Goal: Find specific page/section: Find specific page/section

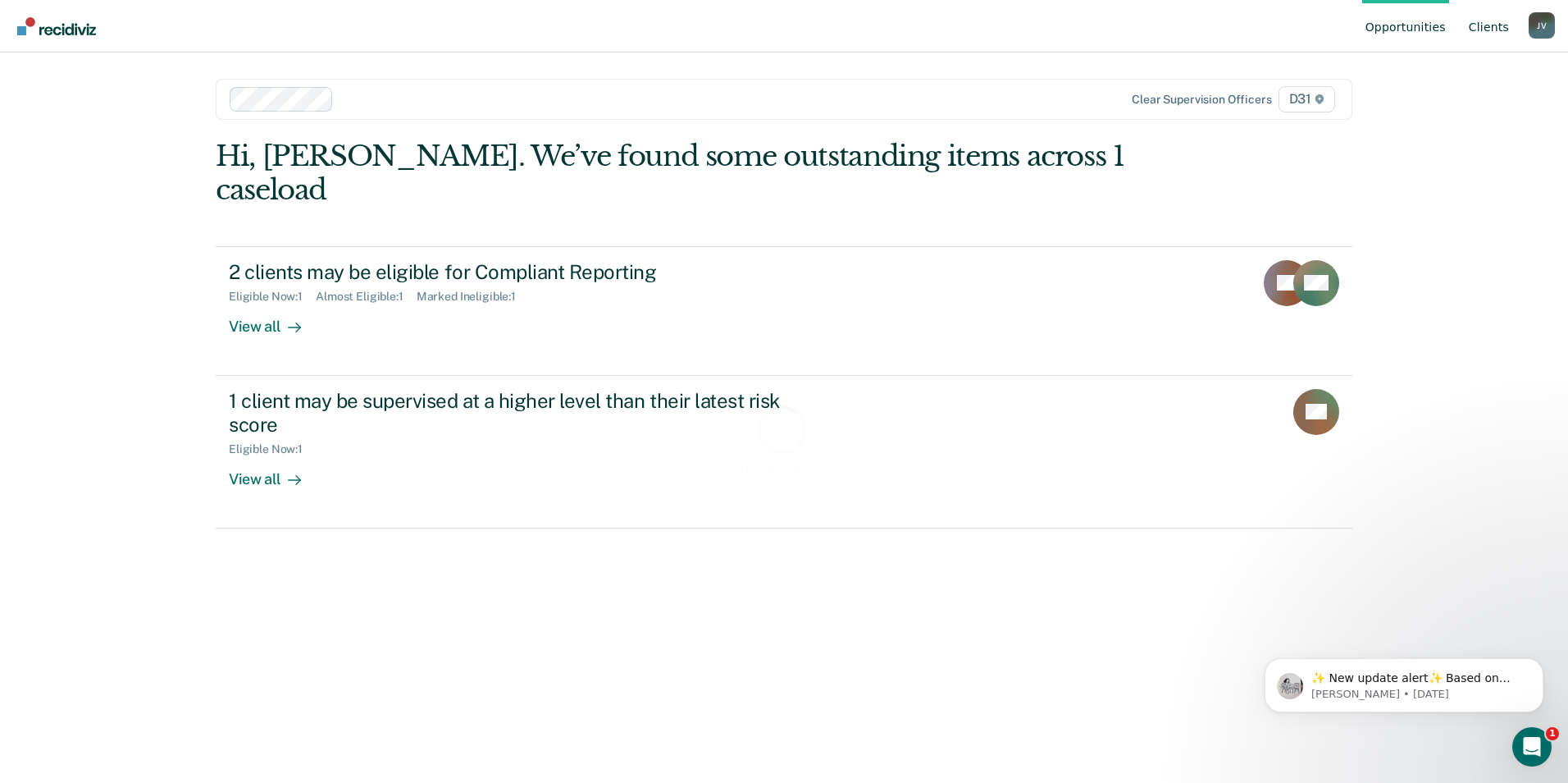
click at [1485, 26] on link "Client s" at bounding box center [1488, 26] width 47 height 52
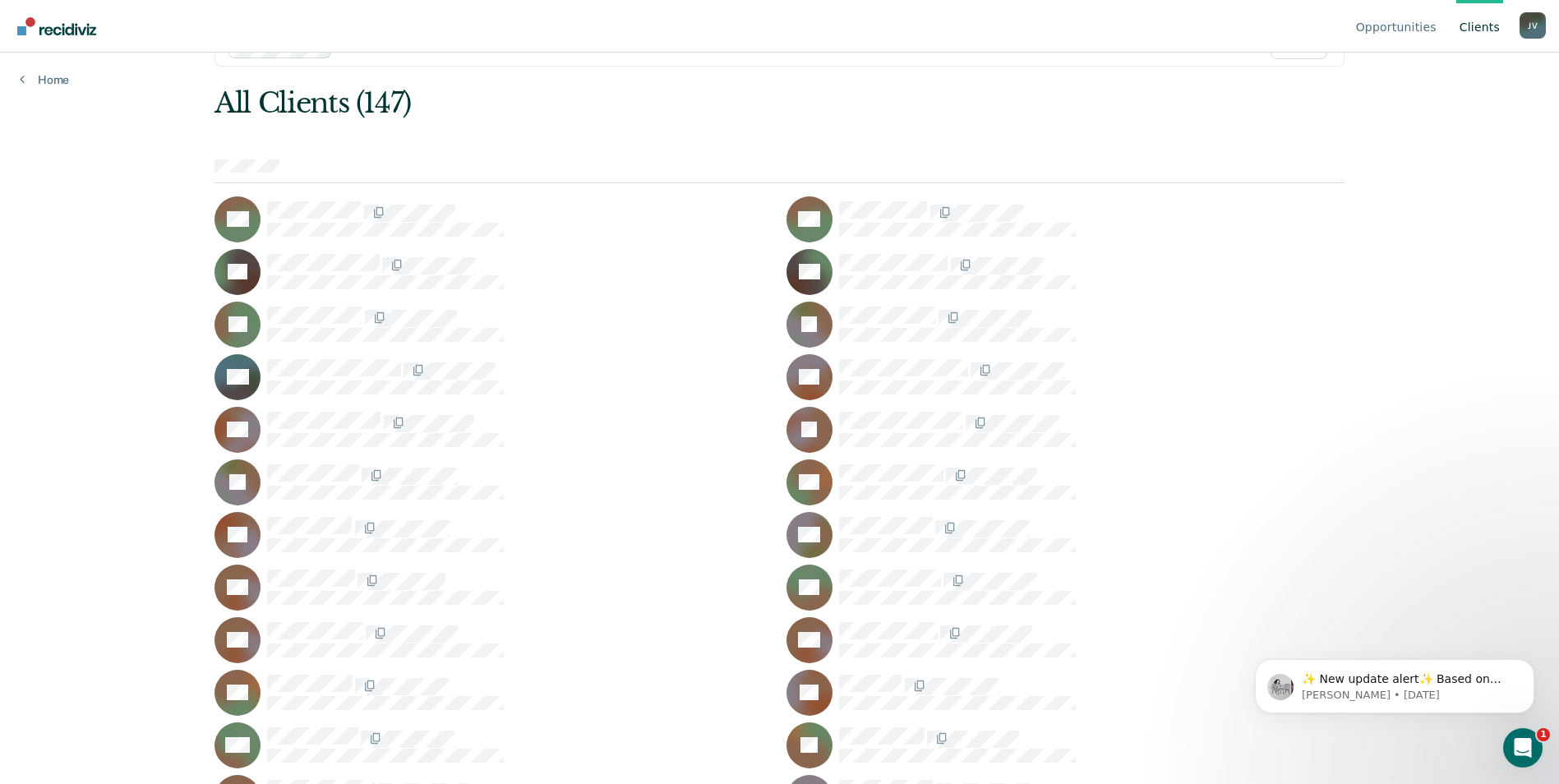
scroll to position [83, 0]
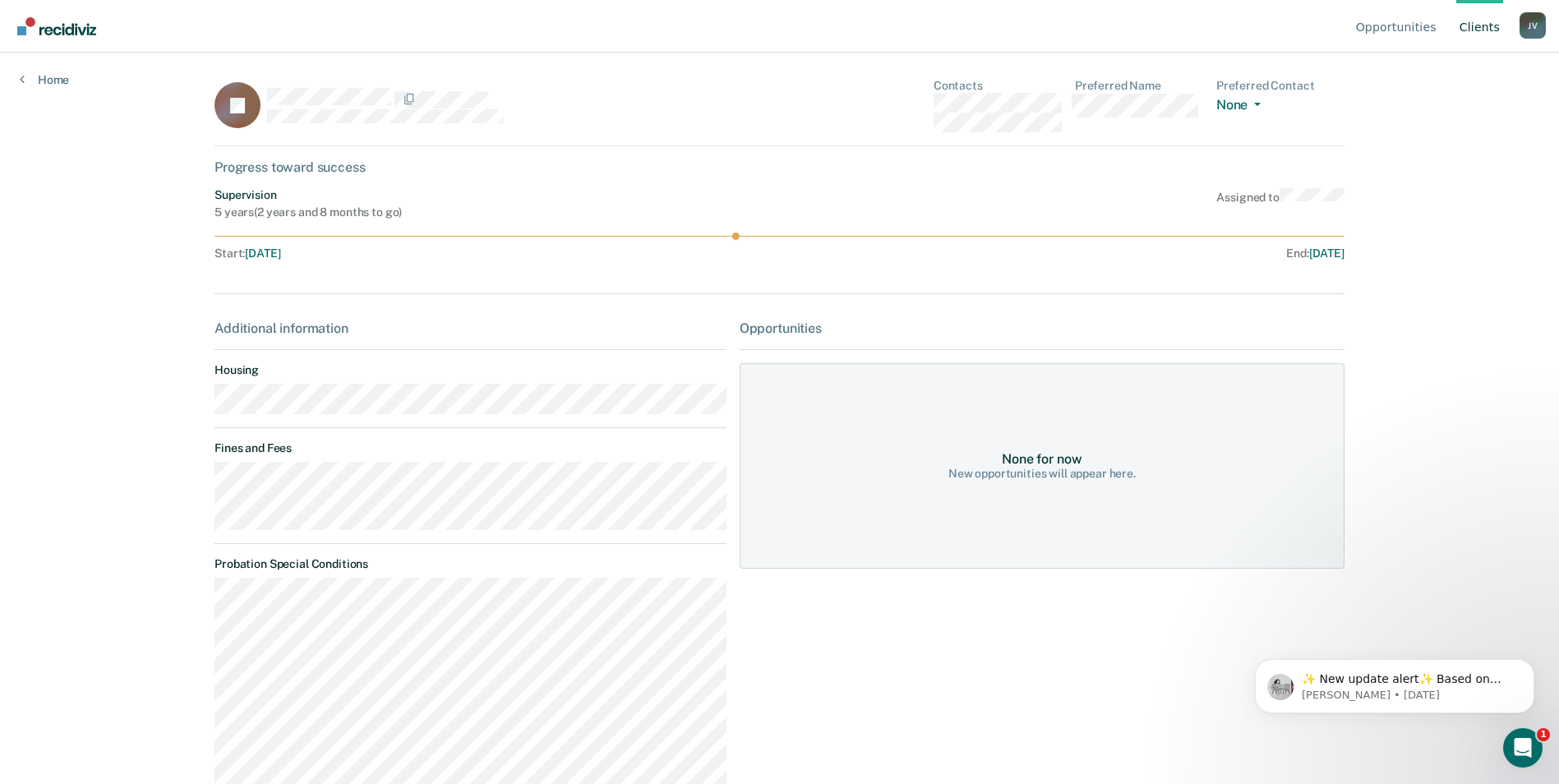
scroll to position [83, 0]
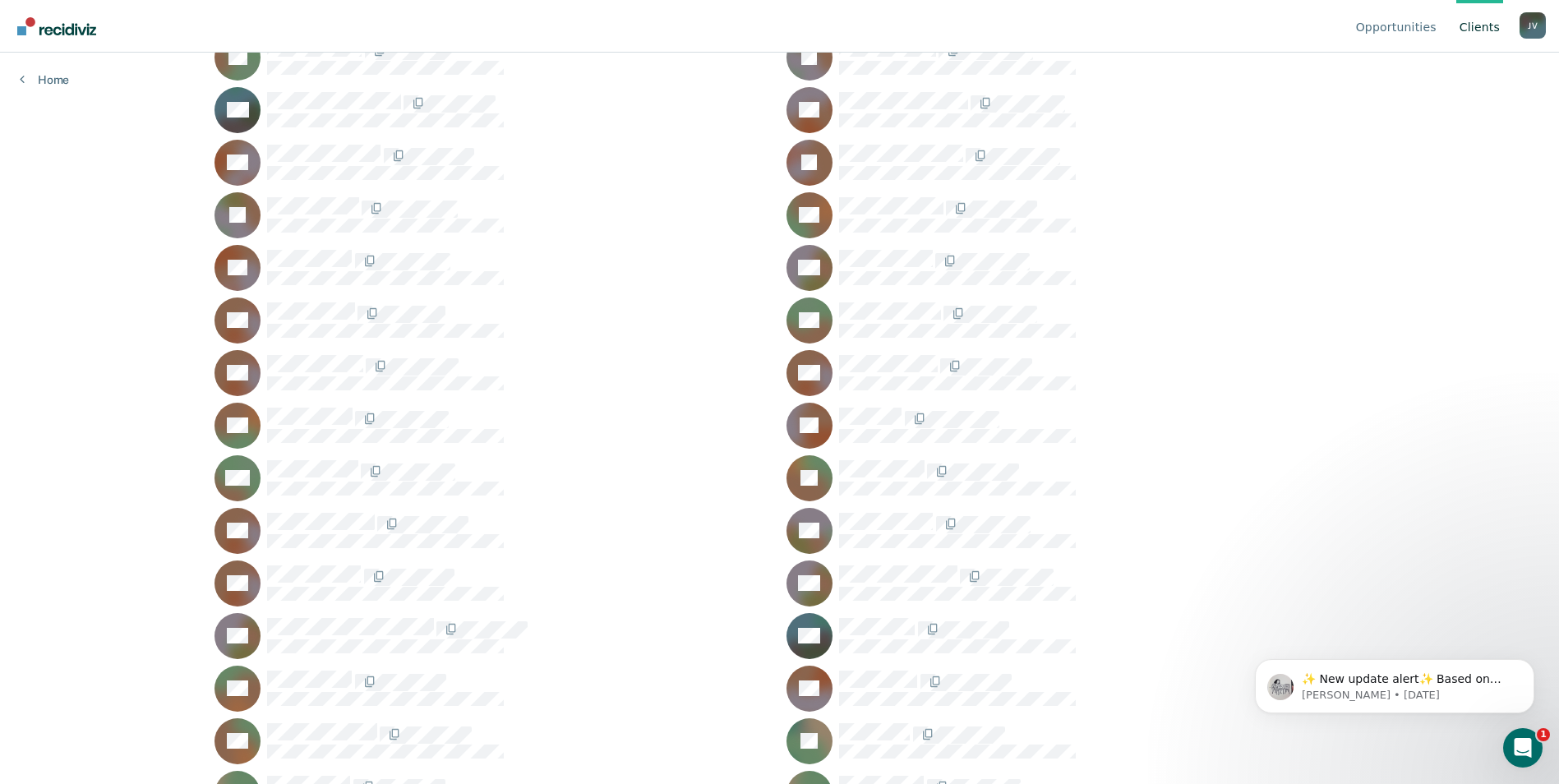
scroll to position [411, 0]
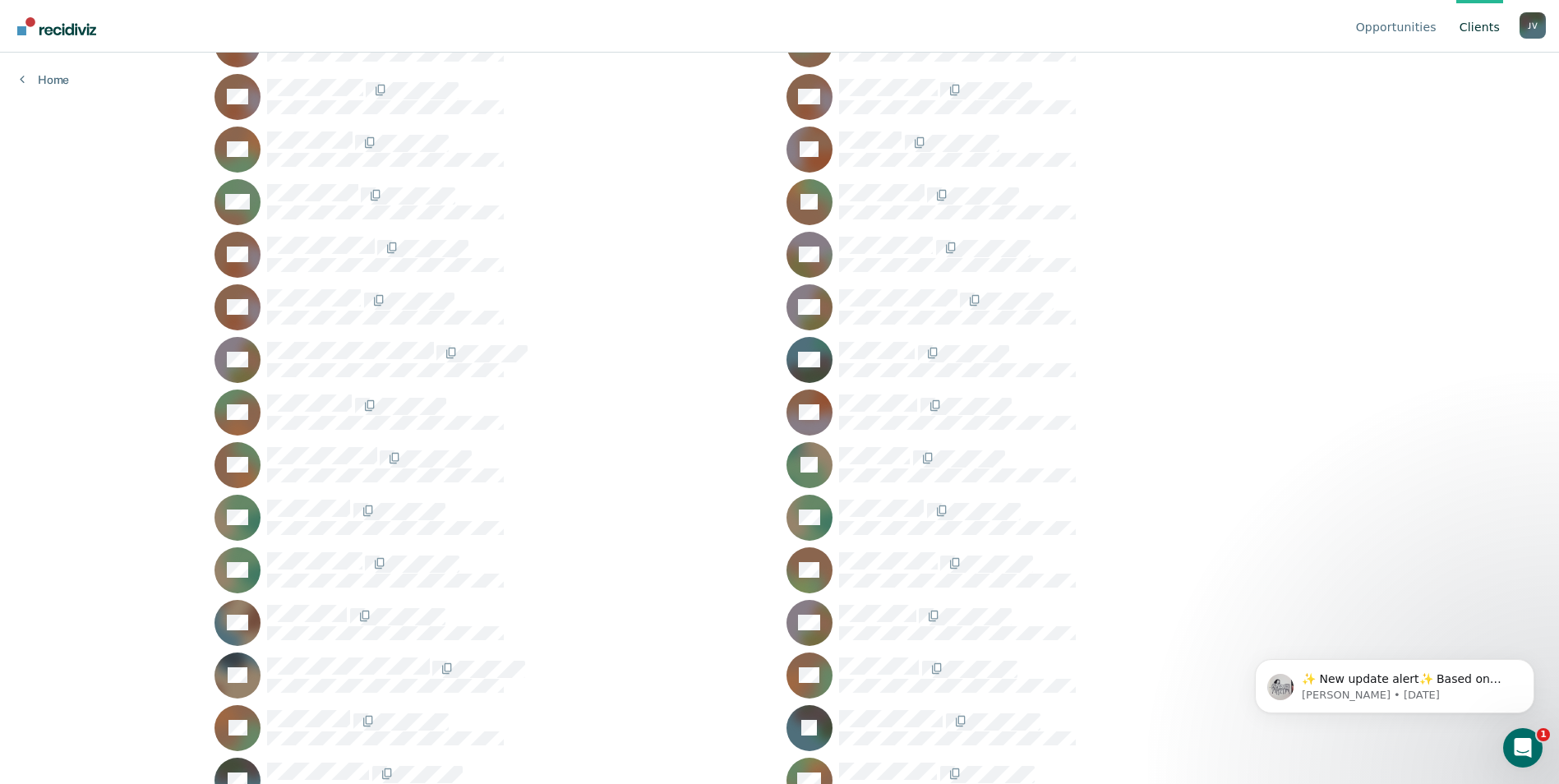
scroll to position [657, 0]
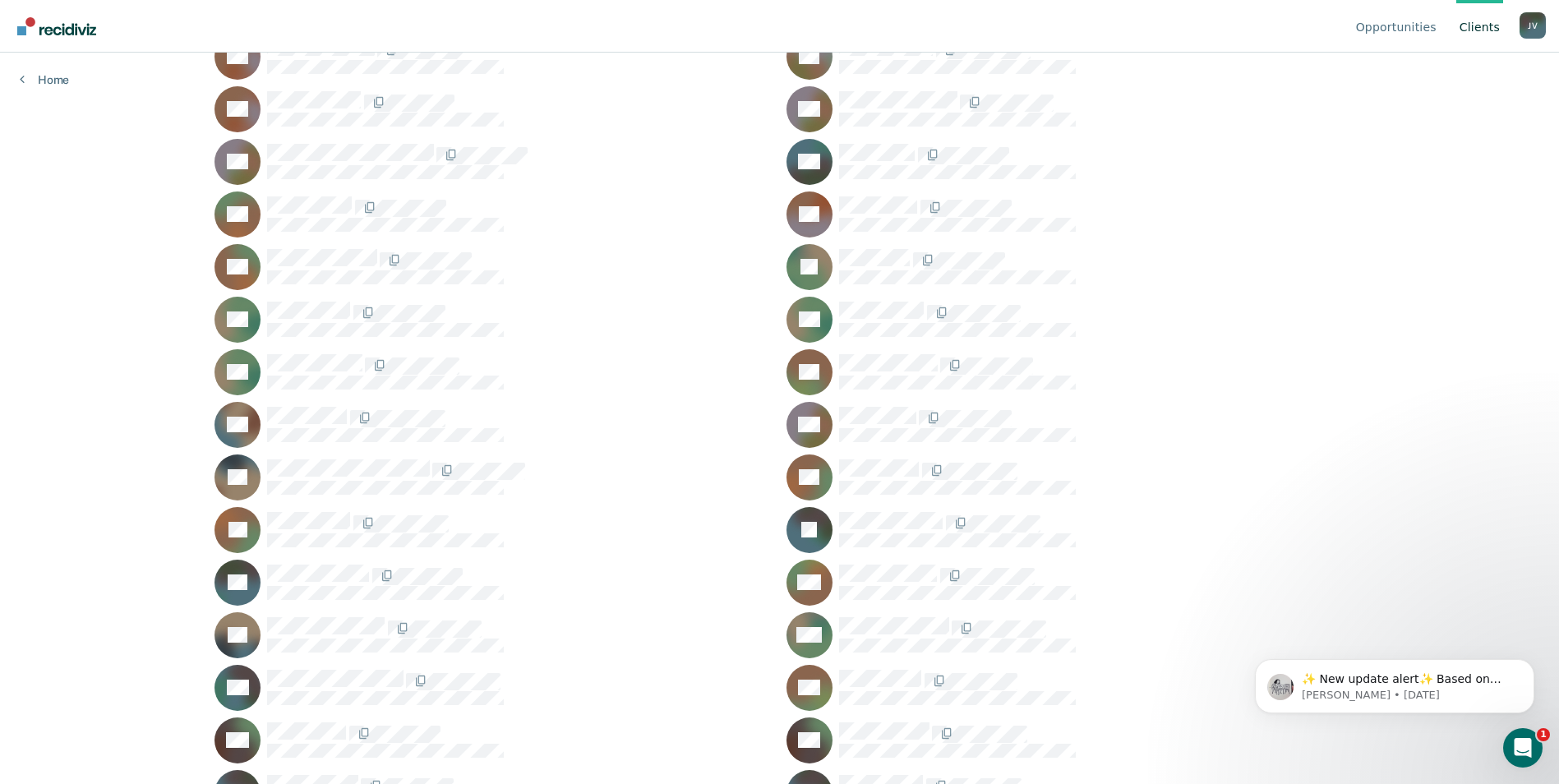
scroll to position [821, 0]
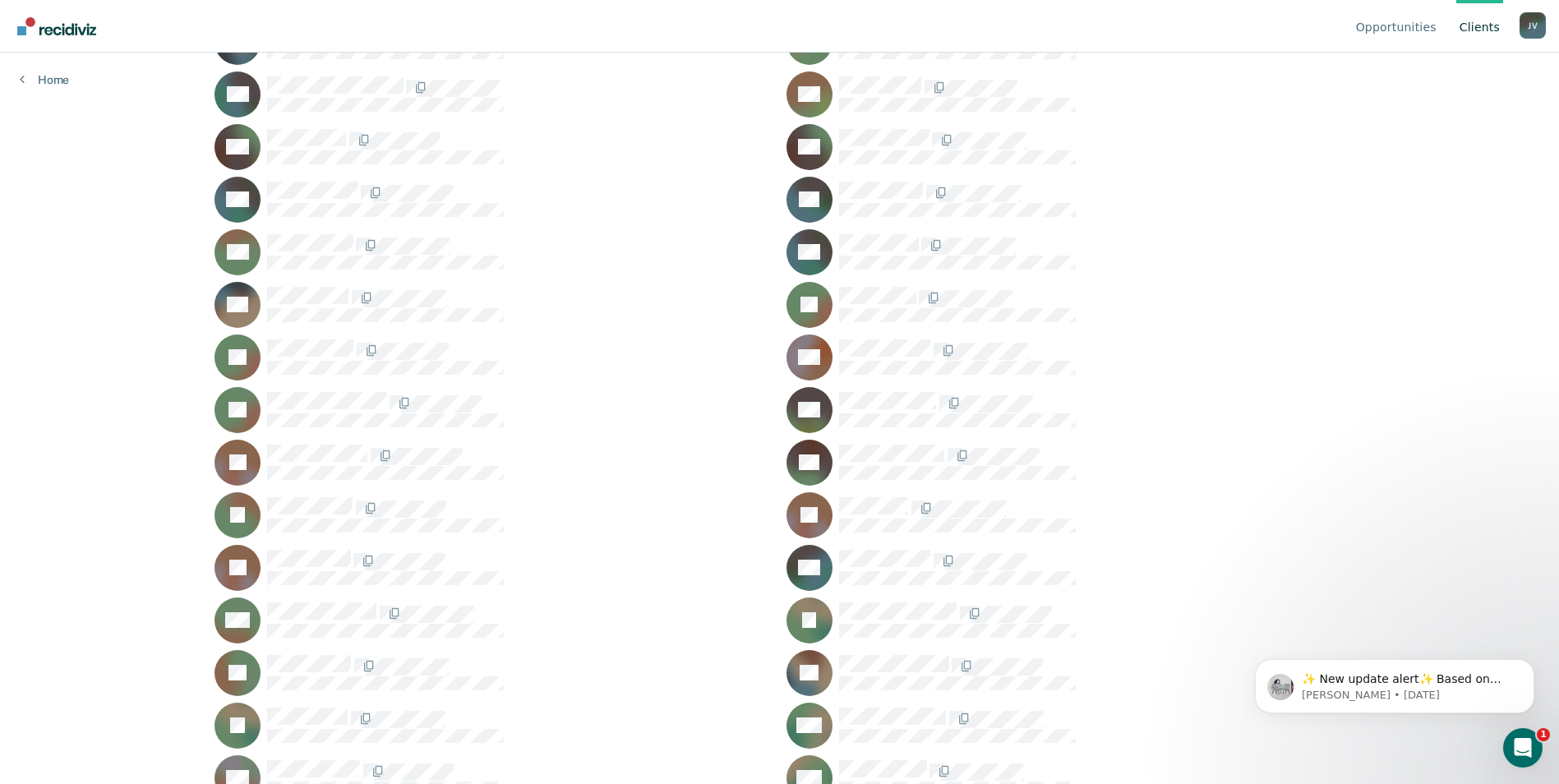
scroll to position [1397, 0]
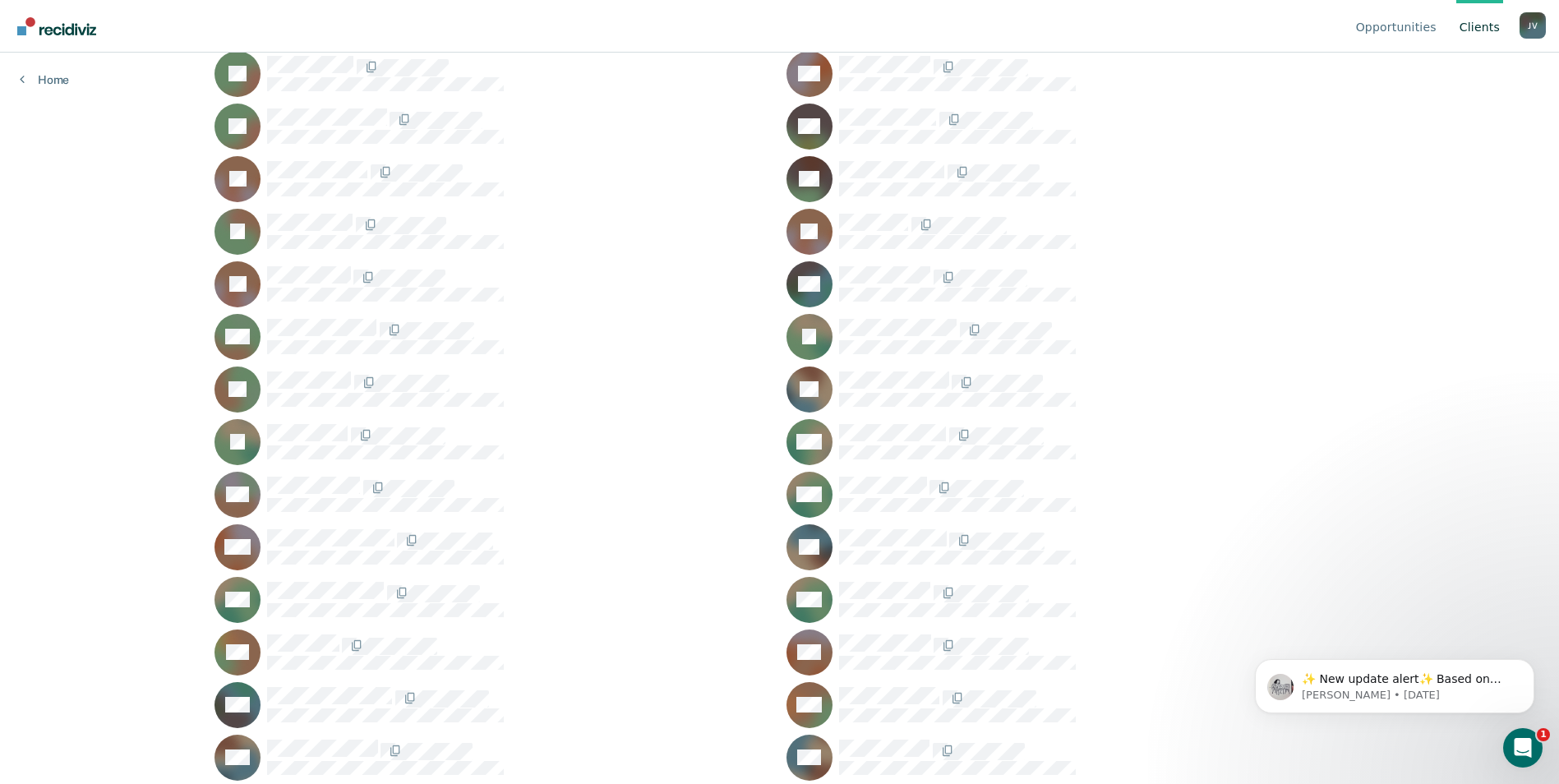
scroll to position [1643, 0]
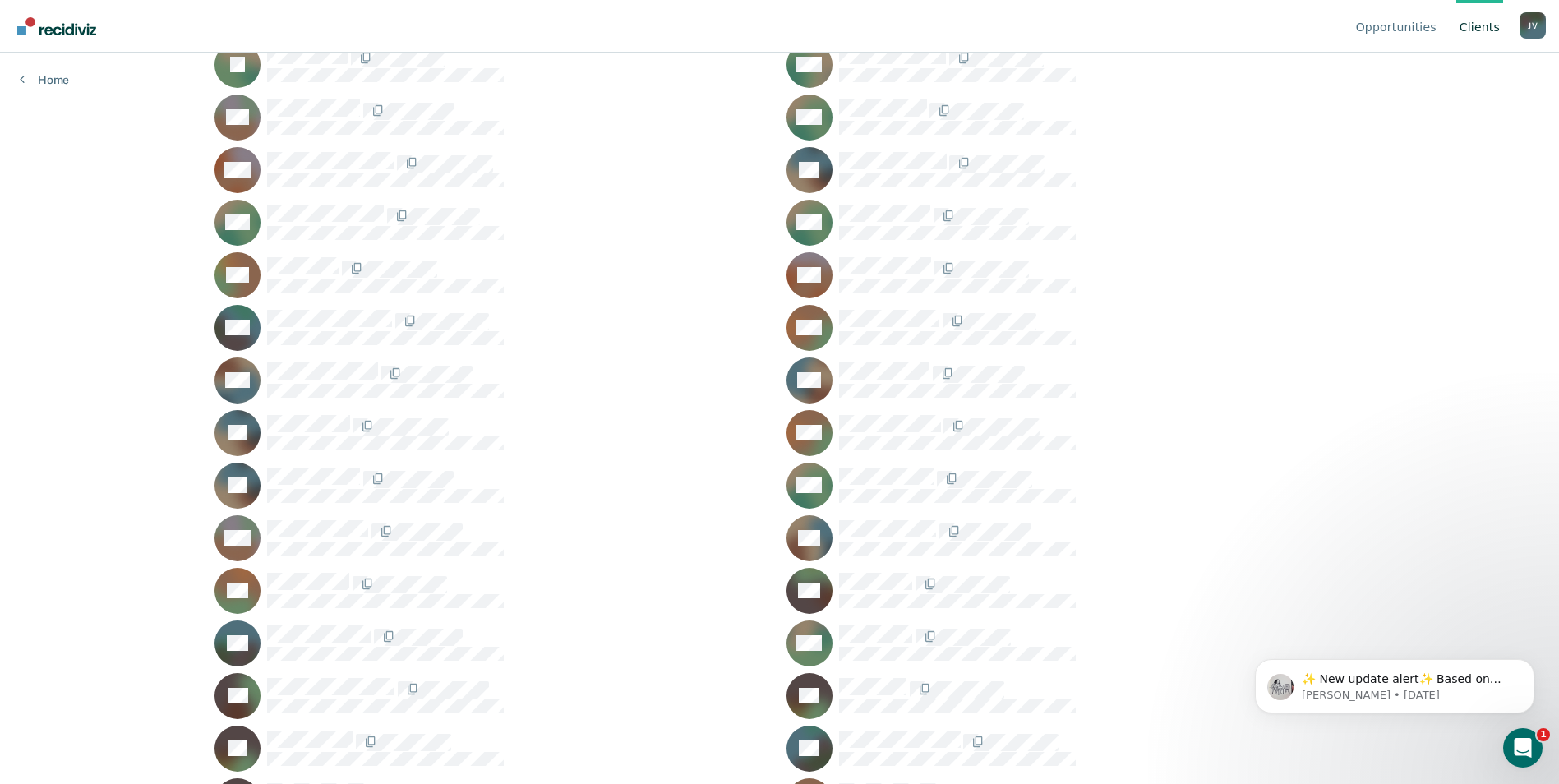
scroll to position [2054, 0]
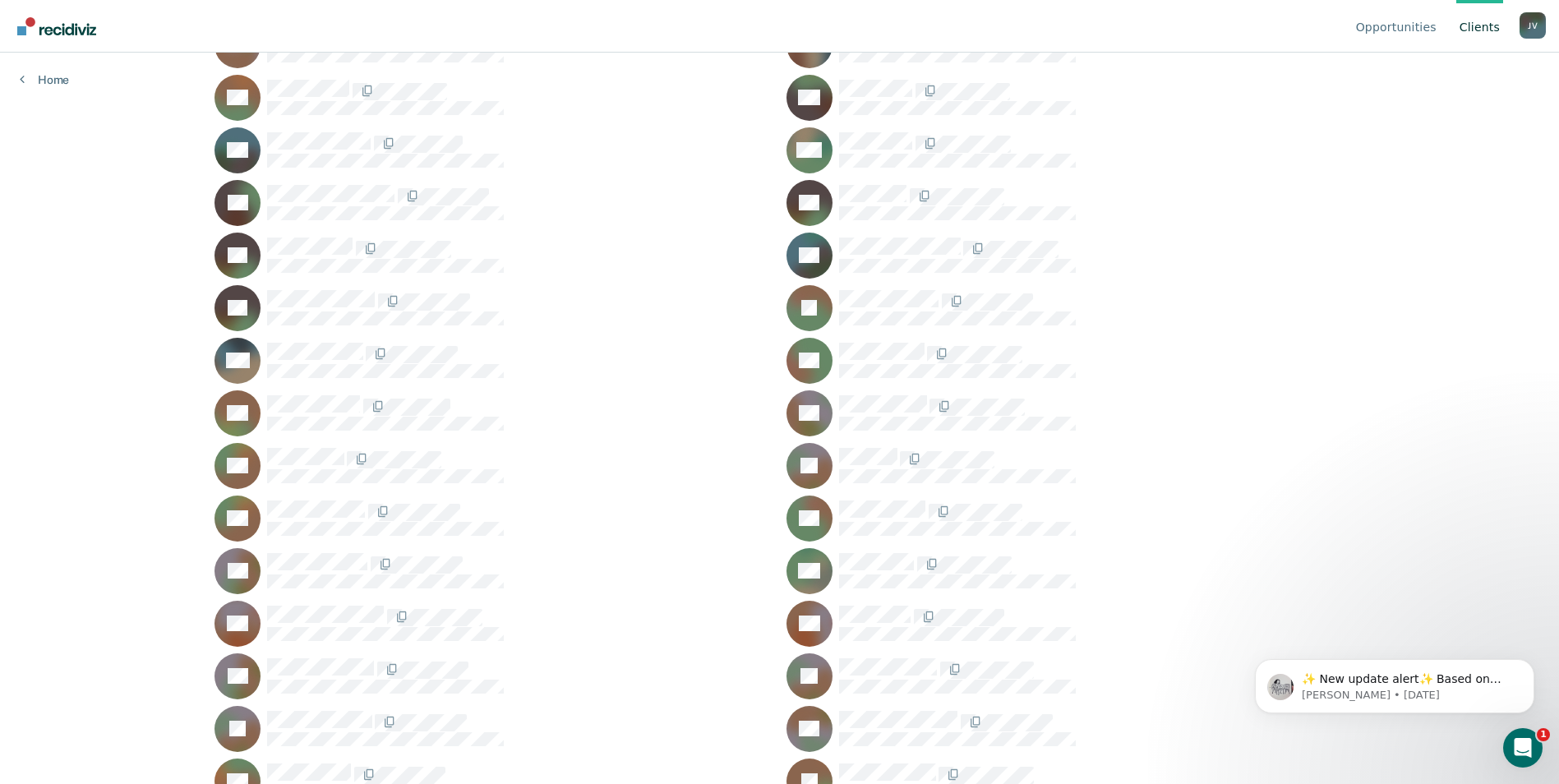
scroll to position [2628, 0]
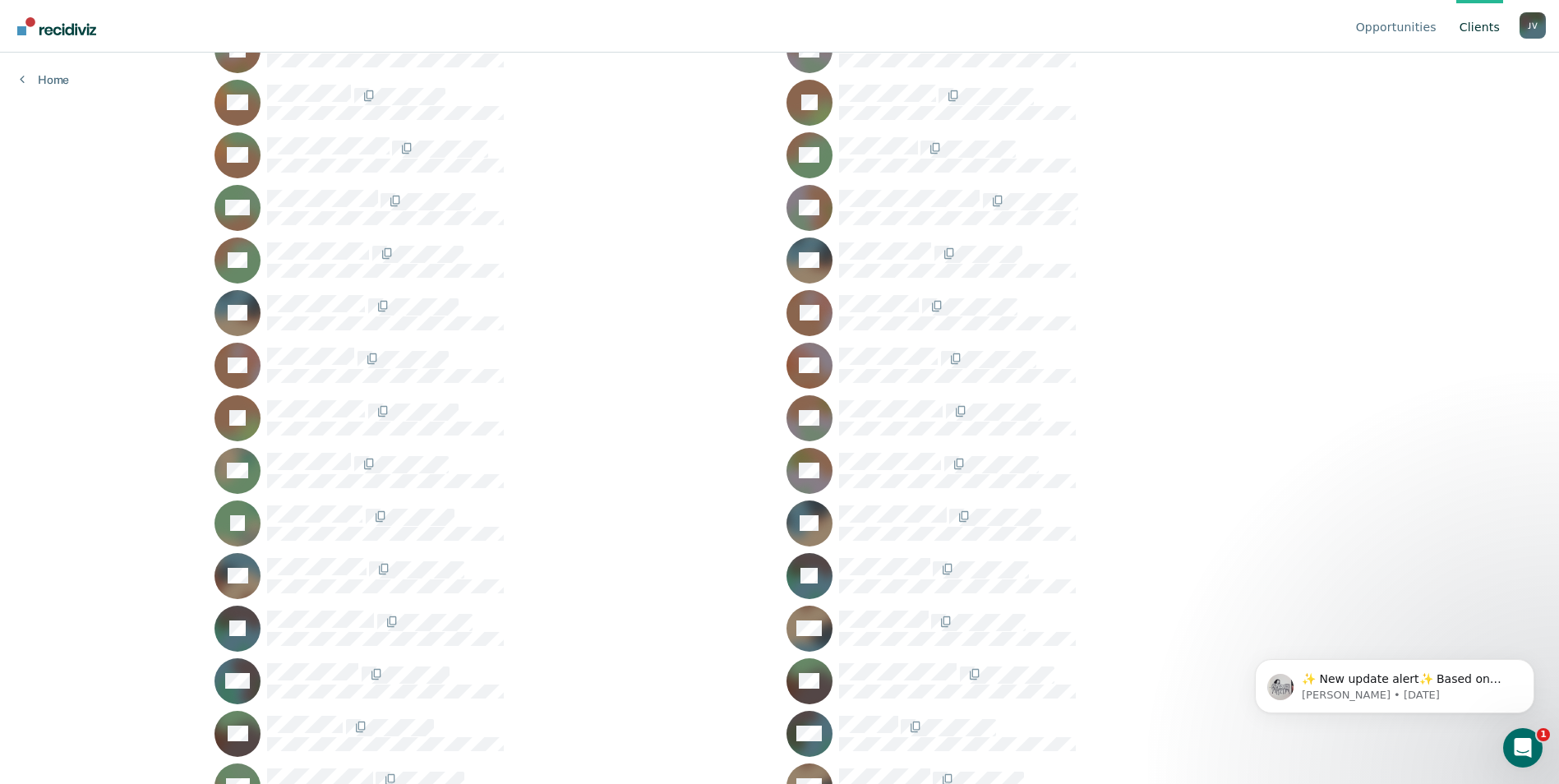
scroll to position [3347, 0]
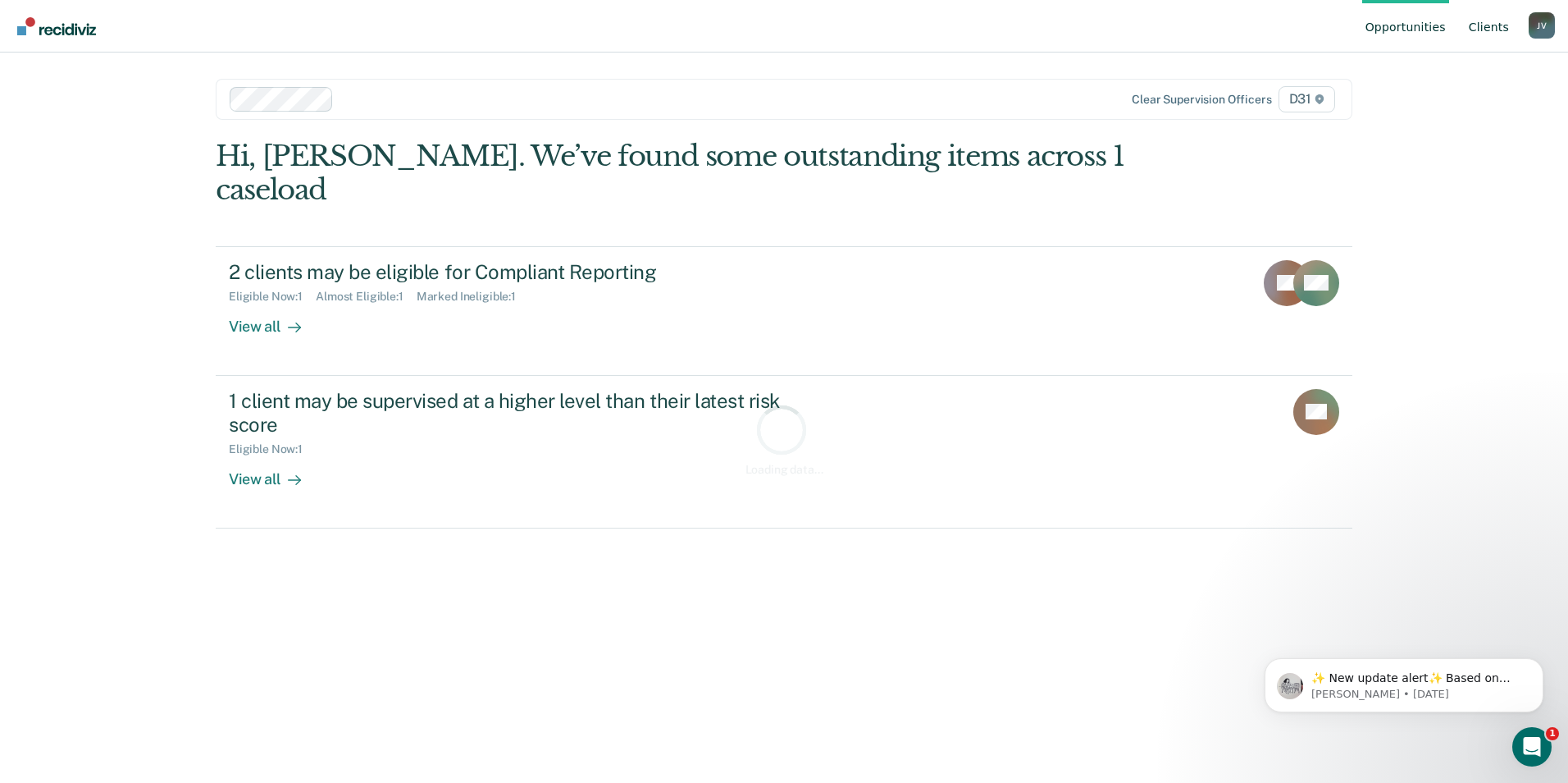
click at [1491, 34] on link "Client s" at bounding box center [1488, 26] width 47 height 52
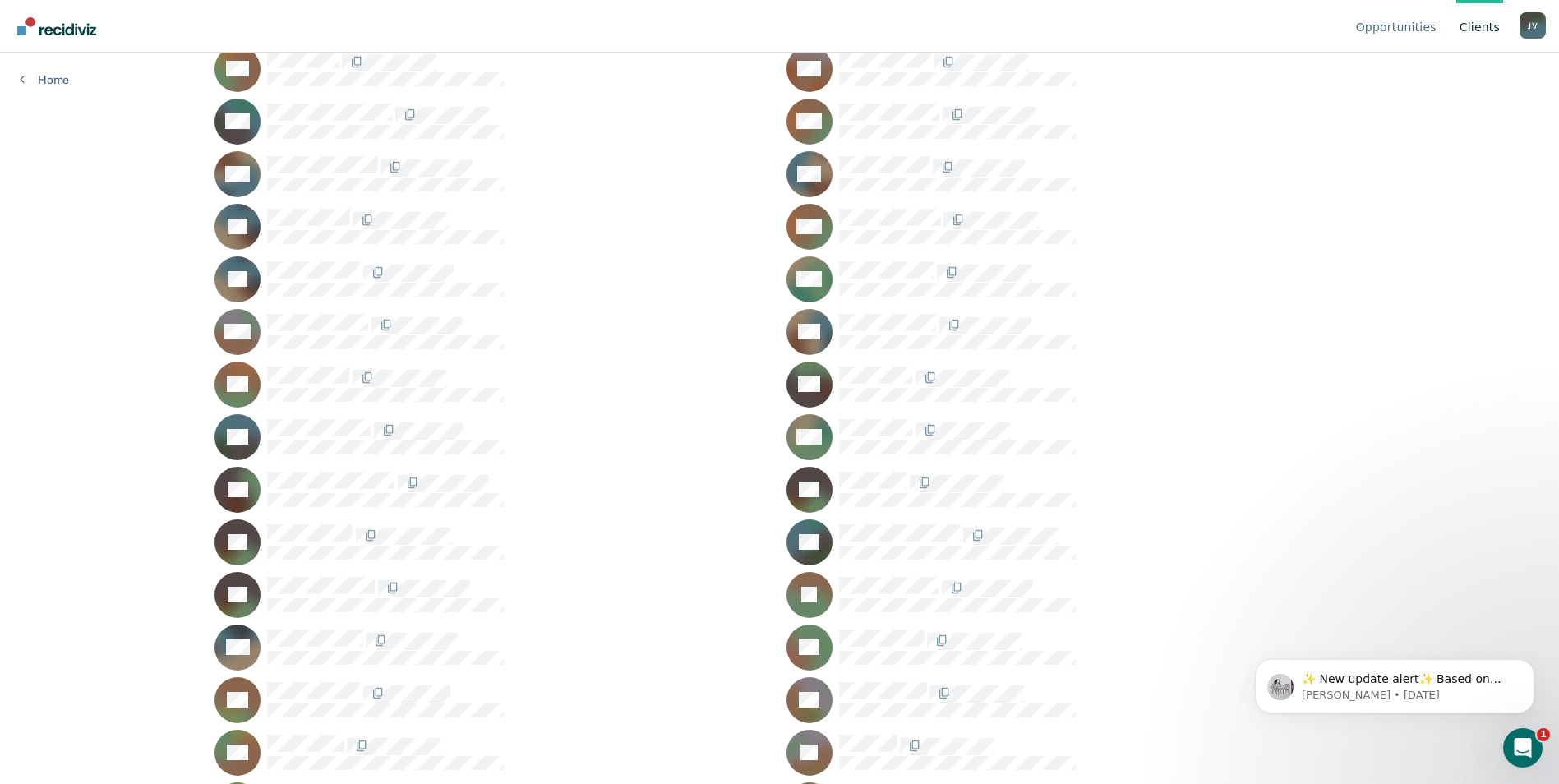
scroll to position [2628, 0]
